Goal: Transaction & Acquisition: Complete application form

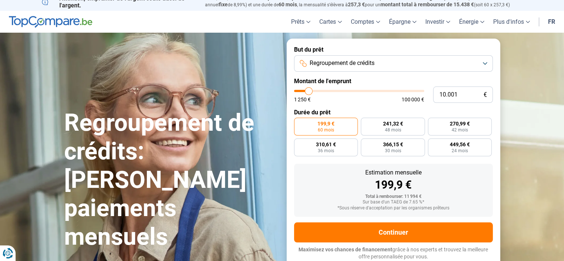
type input "53.500"
type input "53500"
click at [362, 90] on input "range" at bounding box center [359, 91] width 130 height 2
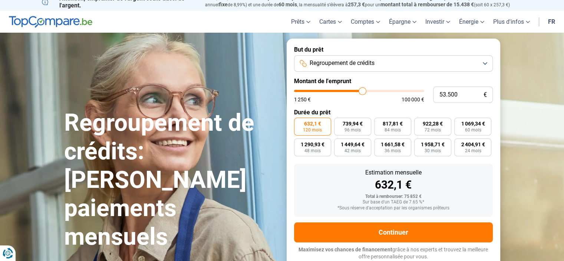
type input "47.250"
type input "47250"
click at [354, 90] on input "range" at bounding box center [359, 91] width 130 height 2
click at [351, 90] on input "range" at bounding box center [359, 91] width 130 height 2
type input "43.500"
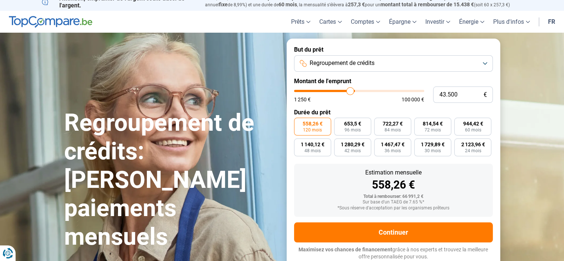
type input "43500"
click at [350, 90] on input "range" at bounding box center [359, 91] width 130 height 2
type input "39.250"
type input "39250"
click at [344, 90] on input "range" at bounding box center [359, 91] width 130 height 2
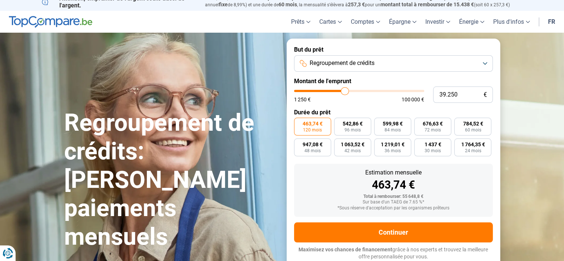
type input "39.500"
type input "39500"
type input "39.750"
type input "39750"
type input "40.000"
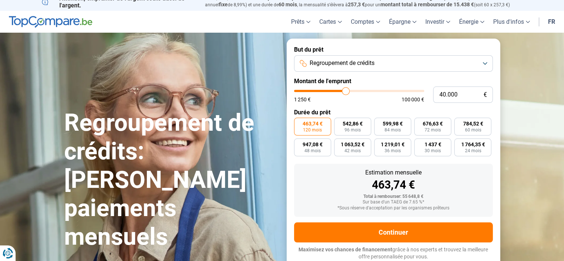
type input "40000"
click at [346, 91] on input "range" at bounding box center [359, 91] width 130 height 2
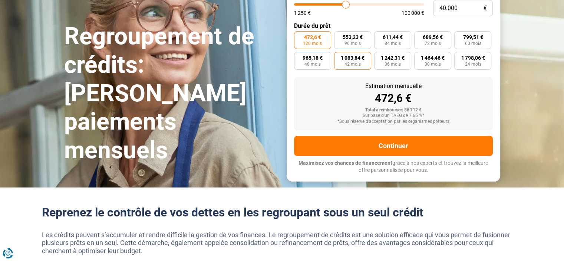
scroll to position [7, 0]
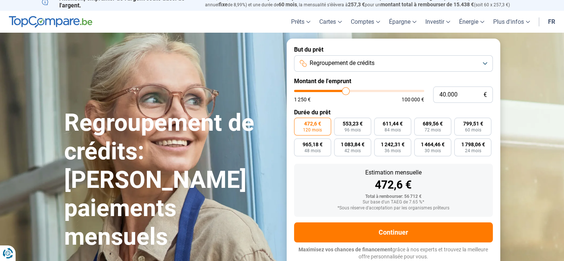
click at [310, 126] on span "472,6 €" at bounding box center [312, 123] width 17 height 5
click at [299, 122] on input "472,6 € 120 mois" at bounding box center [296, 120] width 5 height 5
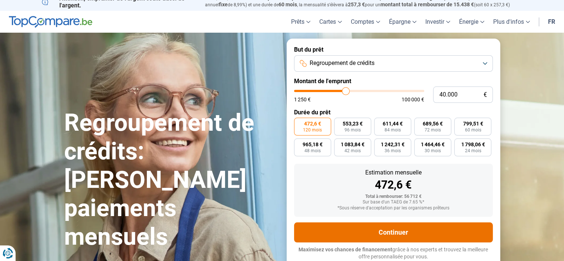
click at [396, 232] on button "Continuer" at bounding box center [393, 232] width 199 height 20
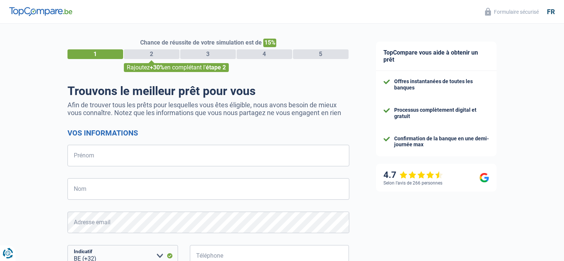
select select "32"
click at [177, 155] on input "Prénom" at bounding box center [208, 156] width 282 height 22
type input "[PERSON_NAME]"
type input "Larbalestrier"
type input "484878668"
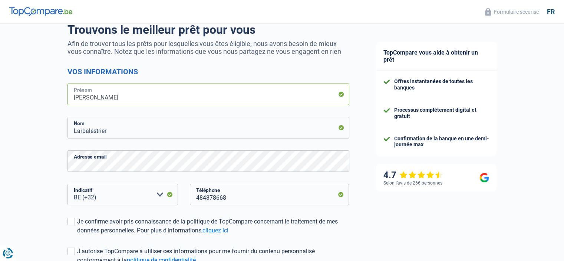
scroll to position [142, 0]
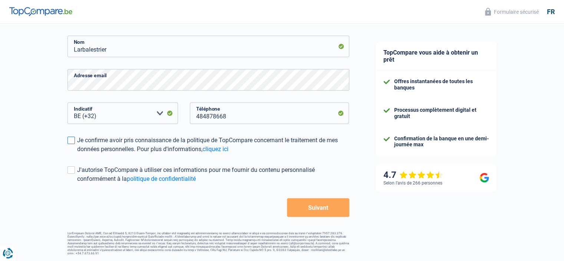
click at [71, 139] on span at bounding box center [70, 139] width 7 height 7
click at [77, 153] on input "Je confirme avoir pris connaissance de la politique de TopCompare concernant le…" at bounding box center [77, 153] width 0 height 0
click at [70, 170] on span at bounding box center [70, 169] width 7 height 7
click at [77, 183] on input "J'autorise TopCompare à utiliser ces informations pour me fournir du contenu pe…" at bounding box center [77, 183] width 0 height 0
click at [338, 210] on button "Suivant" at bounding box center [318, 207] width 62 height 19
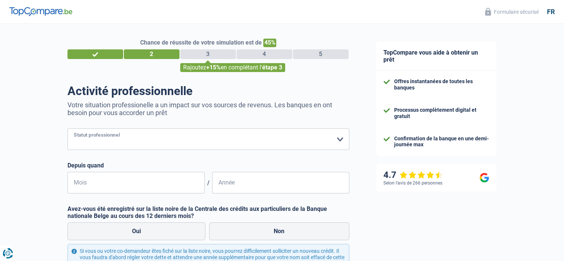
click at [340, 139] on select "Ouvrier Employé privé Employé public Invalide Indépendant Pensionné Chômeur Mut…" at bounding box center [208, 139] width 282 height 22
select select "independent"
click at [67, 129] on select "Ouvrier Employé privé Employé public Invalide Indépendant Pensionné Chômeur Mut…" at bounding box center [208, 139] width 282 height 22
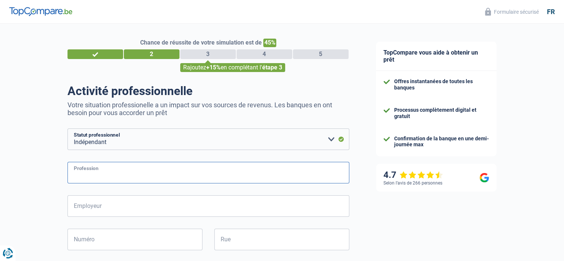
click at [198, 174] on input "Profession" at bounding box center [208, 173] width 282 height 22
type input "menuisier"
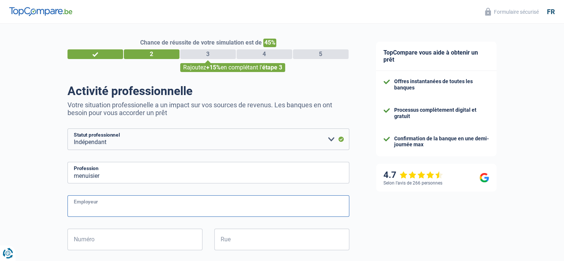
click at [137, 203] on input "Employeur" at bounding box center [208, 206] width 282 height 22
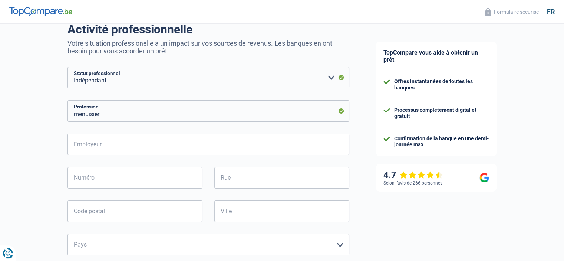
scroll to position [74, 0]
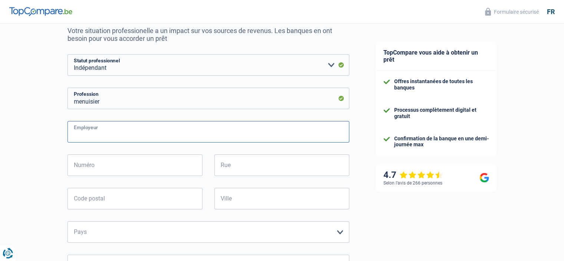
click at [106, 132] on input "Employeur" at bounding box center [208, 132] width 282 height 22
type input "patron"
click at [106, 164] on input "Numéro" at bounding box center [134, 165] width 135 height 22
type input "BELFIUS IBAN [FINANCIAL_ID]"
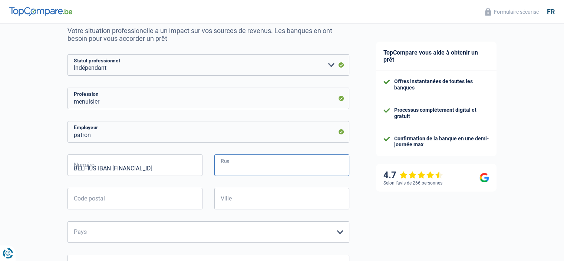
type input "[STREET_ADDRESS] IBAN [FINANCIAL_ID]"
type input "6200"
type input "châtelet ( [GEOGRAPHIC_DATA] )"
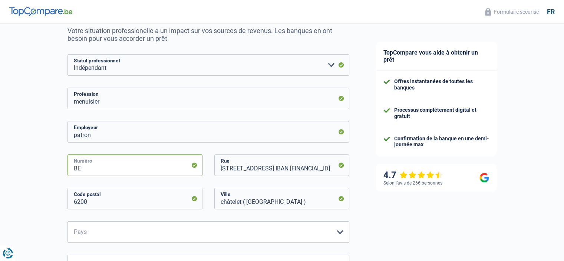
type input "B"
type input "235"
click at [333, 168] on input "[STREET_ADDRESS] IBAN [FINANCIAL_ID]" at bounding box center [281, 165] width 135 height 22
click at [319, 167] on input "[GEOGRAPHIC_DATA] 235, 689 0460 2627" at bounding box center [281, 165] width 135 height 22
type input "[GEOGRAPHIC_DATA]"
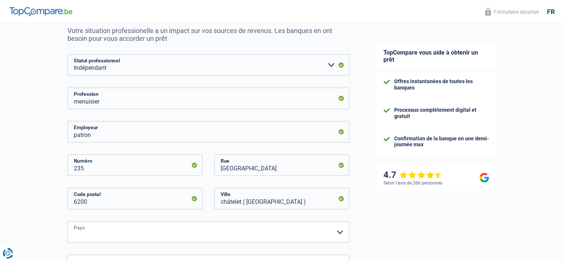
click at [341, 233] on select "Belgique Luxembourg Veuillez sélectionner une option" at bounding box center [208, 232] width 282 height 22
select select "BE"
click at [67, 221] on select "Belgique Luxembourg Veuillez sélectionner une option" at bounding box center [208, 232] width 282 height 22
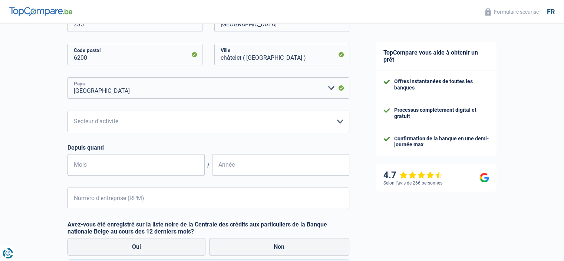
scroll to position [222, 0]
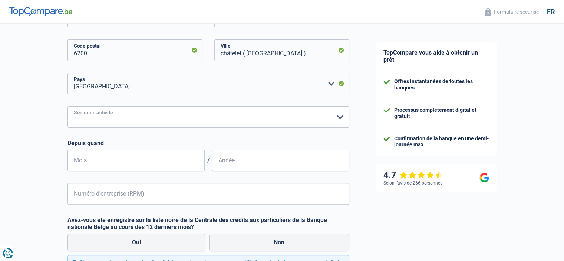
click at [339, 116] on select "Agriculture/Pêche Industrie Horeca Courier/Fitness/Taxi Construction Banques/As…" at bounding box center [208, 117] width 282 height 22
select select "construction"
click at [67, 106] on select "Agriculture/Pêche Industrie Horeca Courier/Fitness/Taxi Construction Banques/As…" at bounding box center [208, 117] width 282 height 22
click at [188, 159] on input "Mois" at bounding box center [135, 160] width 137 height 22
type input "01"
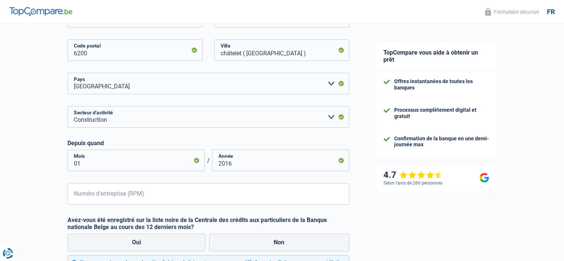
type input "2016"
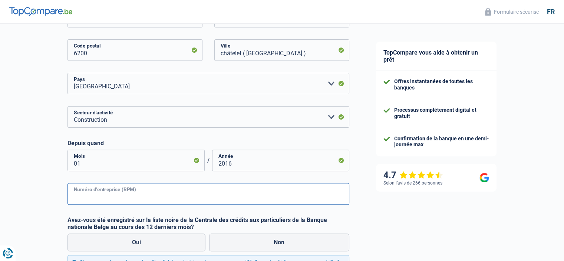
click at [176, 196] on input "Numéro d'entreprise (RPM)" at bounding box center [208, 194] width 282 height 22
click at [79, 196] on input "0546.833.8" at bounding box center [208, 194] width 282 height 22
click at [104, 197] on input "0646.833.8" at bounding box center [208, 194] width 282 height 22
type input "0"
type input "0646822810"
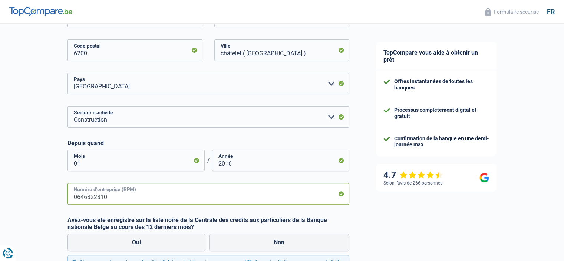
scroll to position [297, 0]
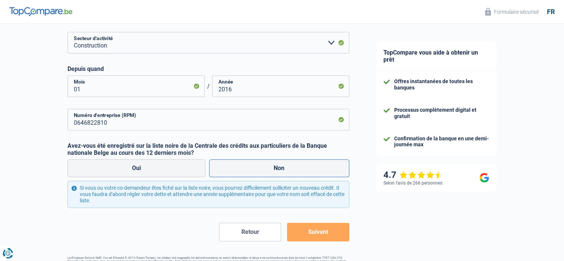
click at [276, 166] on label "Non" at bounding box center [279, 168] width 140 height 18
click at [276, 166] on input "Non" at bounding box center [279, 168] width 140 height 18
radio input "true"
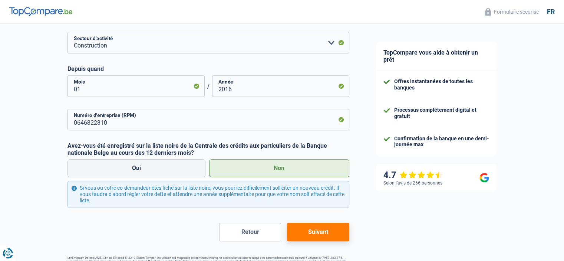
click at [310, 231] on button "Suivant" at bounding box center [318, 231] width 62 height 19
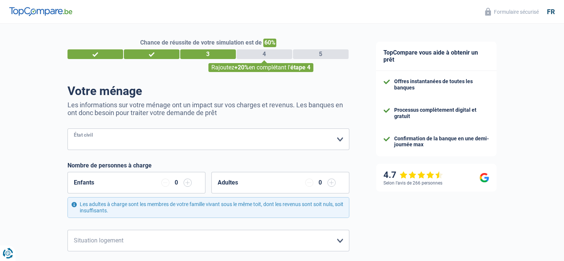
click at [132, 136] on select "[PERSON_NAME](e) Cohabitant(e) légal(e) Divorcé(e) Veuf(ve) Séparé (de fait) Ve…" at bounding box center [208, 139] width 282 height 22
select select "married"
click at [67, 129] on select "[PERSON_NAME](e) Cohabitant(e) légal(e) Divorcé(e) Veuf(ve) Séparé (de fait) Ve…" at bounding box center [208, 139] width 282 height 22
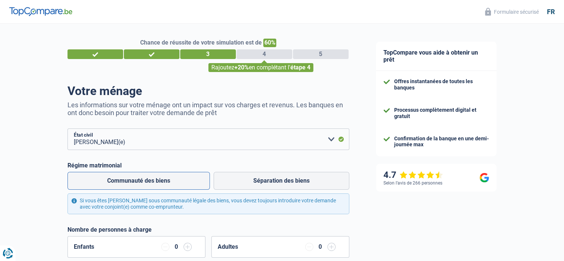
click at [174, 182] on label "Communauté des biens" at bounding box center [138, 181] width 142 height 18
click at [174, 182] on input "Communauté des biens" at bounding box center [138, 181] width 142 height 18
radio input "true"
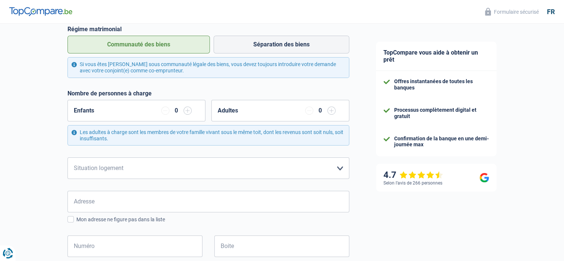
scroll to position [148, 0]
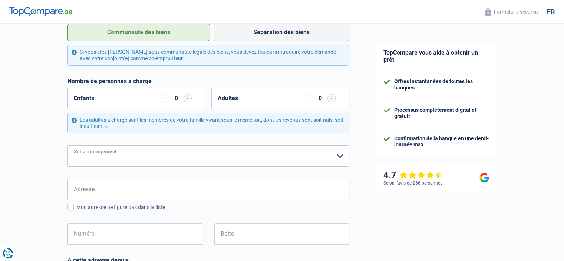
click at [339, 156] on select "Locataire Propriétaire avec prêt hypothécaire Propriétaire sans prêt hypothécai…" at bounding box center [208, 156] width 282 height 22
select select "ownerWithMortgage"
click at [67, 145] on select "Locataire Propriétaire avec prêt hypothécaire Propriétaire sans prêt hypothécai…" at bounding box center [208, 156] width 282 height 22
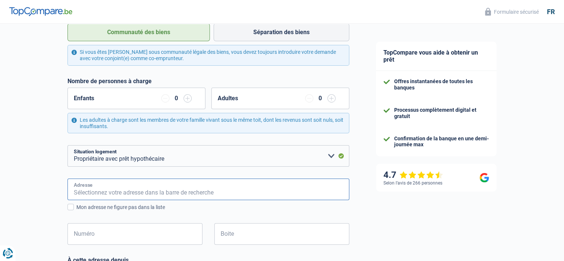
click at [201, 189] on input "Adresse" at bounding box center [208, 189] width 282 height 22
type input "[STREET_ADDRESS] IBAN [FINANCIAL_ID]"
type input "[GEOGRAPHIC_DATA]"
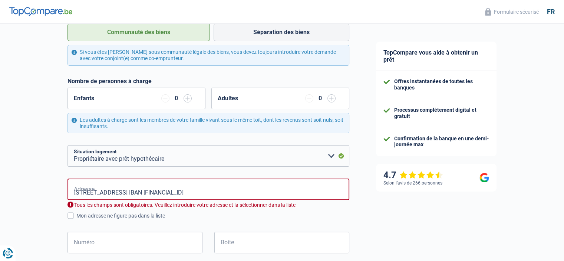
type input "[GEOGRAPHIC_DATA]"
type input "[GEOGRAPHIC_DATA], [GEOGRAPHIC_DATA]"
type input "235"
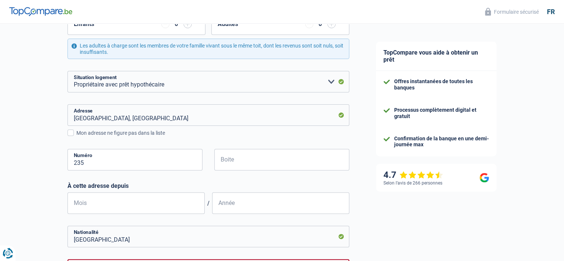
scroll to position [297, 0]
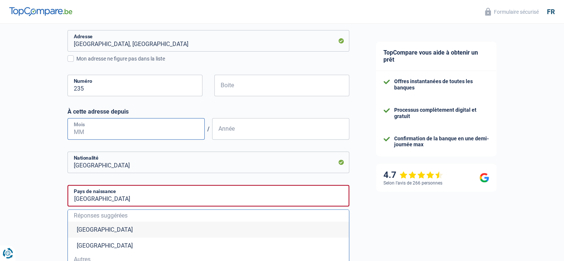
click at [194, 129] on input "Mois" at bounding box center [135, 129] width 137 height 22
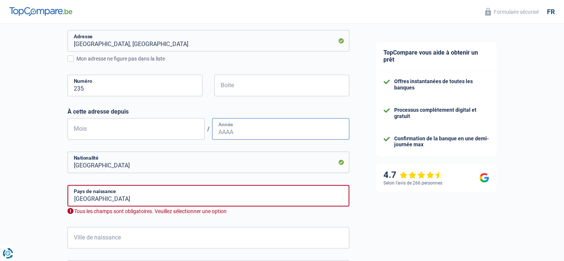
type input "01"
click at [248, 131] on input "Année" at bounding box center [280, 129] width 137 height 22
type input "2017"
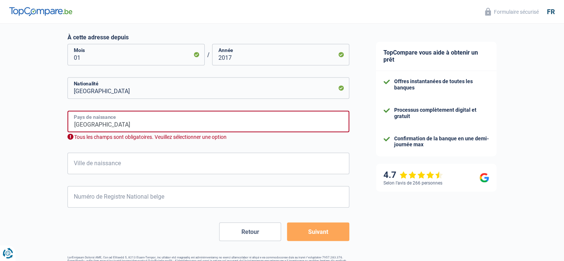
click at [201, 123] on input "[GEOGRAPHIC_DATA]" at bounding box center [208, 121] width 282 height 22
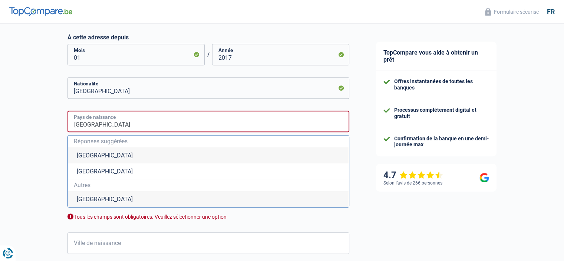
click at [201, 123] on input "[GEOGRAPHIC_DATA]" at bounding box center [208, 121] width 282 height 22
click at [81, 124] on input "[GEOGRAPHIC_DATA]" at bounding box center [208, 121] width 282 height 22
click at [99, 156] on li "[GEOGRAPHIC_DATA]" at bounding box center [208, 155] width 281 height 16
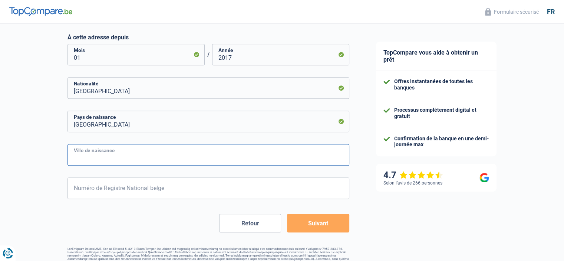
click at [102, 156] on input "Ville de naissance" at bounding box center [208, 155] width 282 height 22
type input "[GEOGRAPHIC_DATA]"
type input "39"
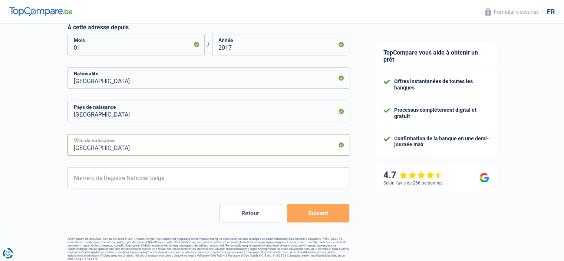
scroll to position [386, 0]
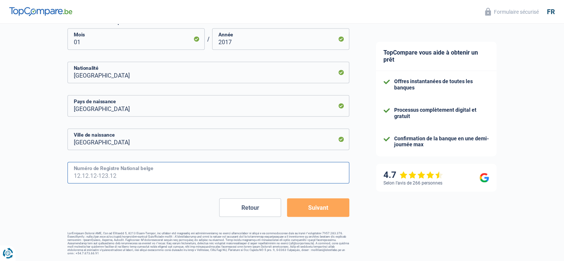
click at [115, 174] on input "Numéro de Registre National belge" at bounding box center [208, 173] width 282 height 22
type input "69.06.21-185.94"
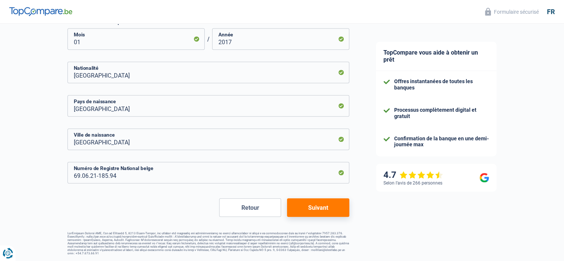
click at [324, 210] on button "Suivant" at bounding box center [318, 207] width 62 height 19
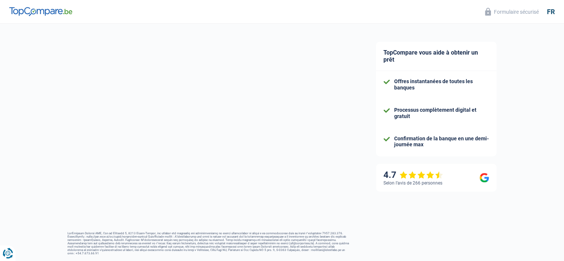
select select "netSalary"
select select "mortgage"
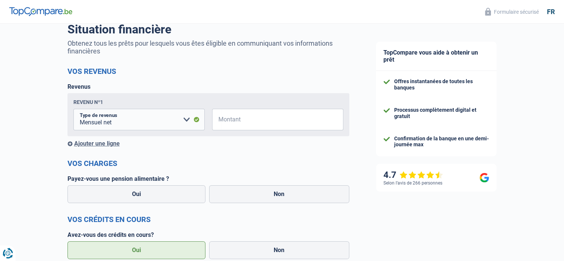
scroll to position [74, 0]
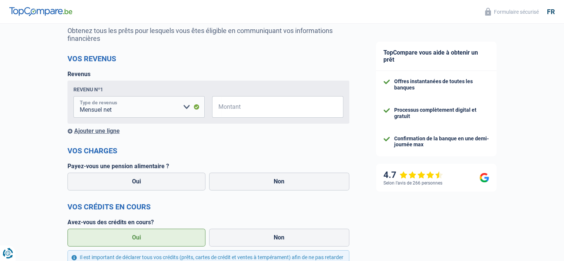
click at [144, 109] on select "Allocation d'handicap Allocations chômage Allocations familiales Chèques repas …" at bounding box center [138, 107] width 131 height 22
click at [0, 90] on div "Chance de réussite de votre simulation est de 80% 1 2 3 4 5 Rajoutez +10% en co…" at bounding box center [181, 236] width 363 height 578
click at [185, 108] on select "Allocation d'handicap Allocations chômage Allocations familiales Chèques repas …" at bounding box center [138, 107] width 131 height 22
click at [28, 85] on div "Chance de réussite de votre simulation est de 80% 1 2 3 4 5 Rajoutez +10% en co…" at bounding box center [181, 236] width 363 height 578
